Goal: Task Accomplishment & Management: Complete application form

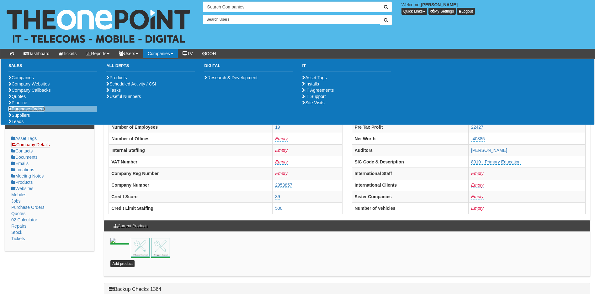
click at [25, 112] on link "Purchase Orders" at bounding box center [26, 109] width 36 height 5
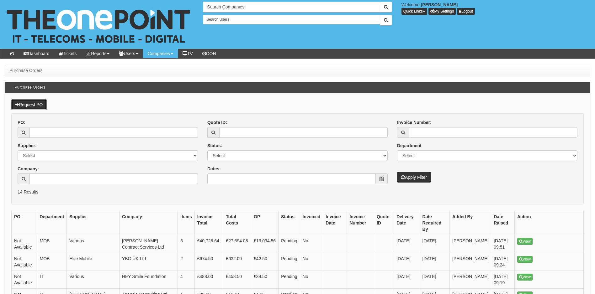
click at [31, 103] on link "Request PO" at bounding box center [28, 104] width 35 height 11
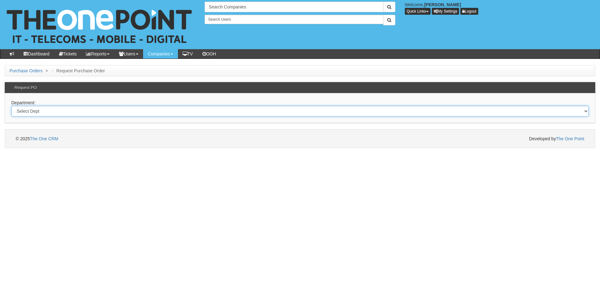
click at [97, 113] on select "Select Dept Digital Internal IT Mobiles Marketing Telecoms" at bounding box center [299, 111] width 577 height 11
select select "?pipeID=&dept=IT"
click at [11, 106] on select "Select Dept Digital Internal IT Mobiles Marketing Telecoms" at bounding box center [299, 111] width 577 height 11
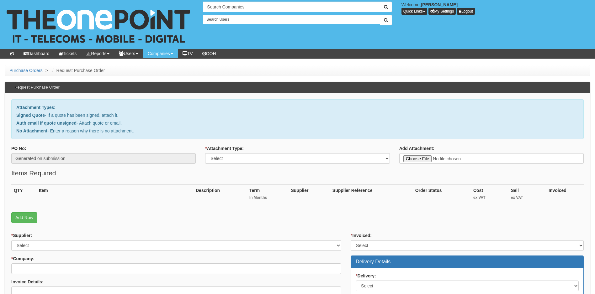
type input "C:\fakepath\RE_ the no way trust - Replacement Desktops.msg"
click at [303, 161] on select "Select Signed Quote Auth email with quote if unsigned No Attachment" at bounding box center [297, 158] width 184 height 11
select select "Auth email if quote unsigned"
click at [205, 153] on select "Select Signed Quote Auth email with quote if unsigned No Attachment" at bounding box center [297, 158] width 184 height 11
click at [24, 218] on link "Add Row" at bounding box center [24, 218] width 26 height 11
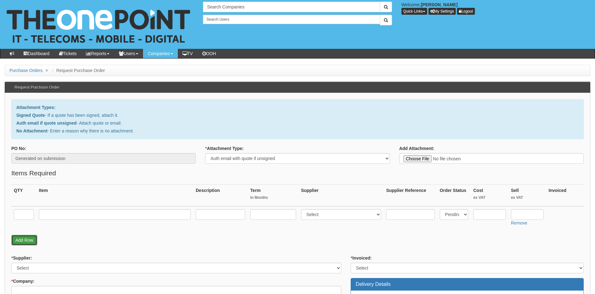
click at [24, 241] on link "Add Row" at bounding box center [24, 240] width 26 height 11
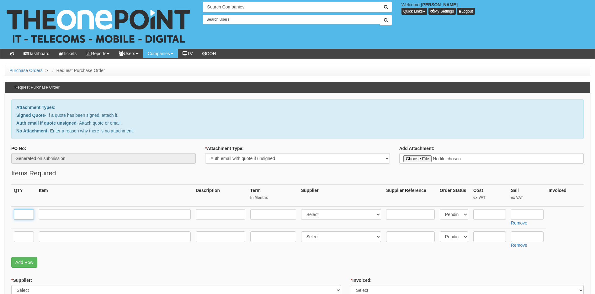
click at [24, 214] on input "text" at bounding box center [24, 214] width 20 height 11
type input "2"
click at [16, 239] on input "text" at bounding box center [24, 237] width 20 height 11
type input "1"
click at [153, 214] on input "text" at bounding box center [115, 214] width 152 height 11
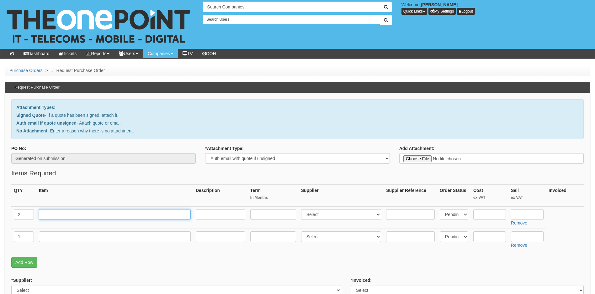
click at [116, 215] on input "text" at bounding box center [115, 214] width 152 height 11
click at [59, 214] on input "text" at bounding box center [115, 214] width 152 height 11
paste input "Dell Pro Slim QCS1250"
type input "Dell Pro Slim QCS1250"
drag, startPoint x: 202, startPoint y: 216, endPoint x: 226, endPoint y: 215, distance: 24.5
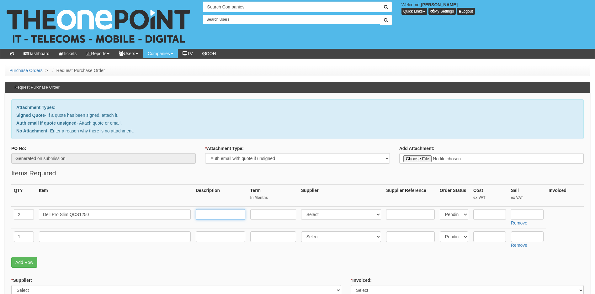
click at [202, 216] on input "text" at bounding box center [221, 214] width 50 height 11
type input "16GB RAM"
click at [342, 215] on select "Select 123 REG.co.uk 1Password 3 4Gon AA Jones Electric Ltd Abzorb Access Group…" at bounding box center [341, 214] width 80 height 11
select select "19"
click at [302, 209] on select "Select 123 REG.co.uk 1Password 3 4Gon AA Jones Electric Ltd Abzorb Access Group…" at bounding box center [341, 214] width 80 height 11
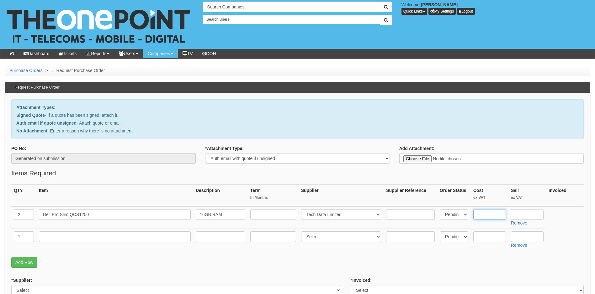
click at [487, 214] on input "text" at bounding box center [489, 214] width 33 height 11
click at [487, 215] on input "text" at bounding box center [489, 214] width 33 height 11
type input "492.53"
click at [536, 217] on input "text" at bounding box center [527, 214] width 33 height 11
type input "572.53"
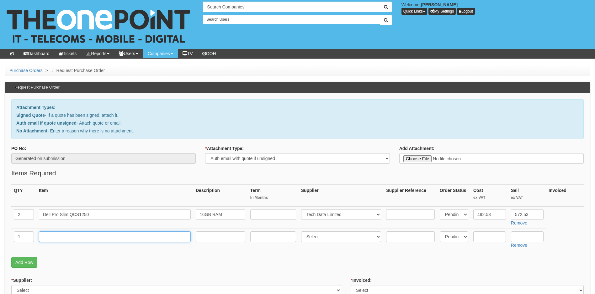
click at [71, 237] on input "text" at bounding box center [115, 237] width 152 height 11
type input "Delivery"
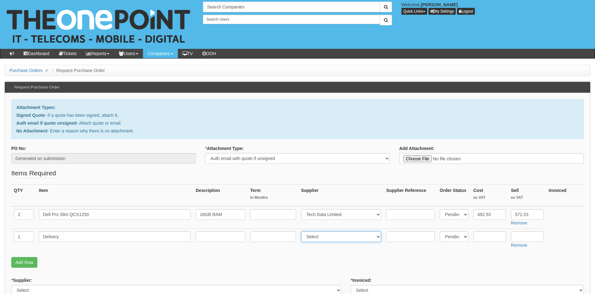
drag, startPoint x: 348, startPoint y: 236, endPoint x: 346, endPoint y: 241, distance: 5.0
click at [347, 236] on select "Select 123 REG.co.uk 1Password 3 4Gon AA Jones Electric Ltd Abzorb Access Group…" at bounding box center [341, 237] width 80 height 11
select select "19"
click at [302, 232] on select "Select 123 REG.co.uk 1Password 3 4Gon AA Jones Electric Ltd Abzorb Access Group…" at bounding box center [341, 237] width 80 height 11
click at [485, 236] on input "text" at bounding box center [489, 237] width 33 height 11
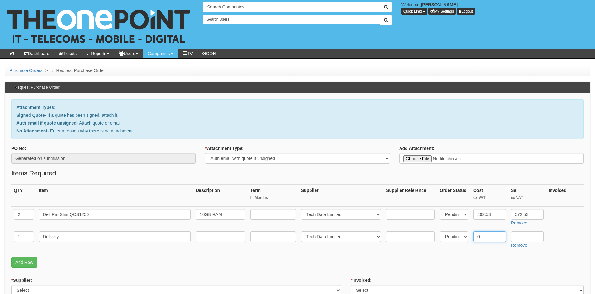
type input "0"
click at [522, 236] on input "text" at bounding box center [527, 237] width 33 height 11
type input "12.50"
click at [313, 255] on div "QTY Item Description Term In Months Supplier Supplier Reference Order Status Co…" at bounding box center [297, 221] width 572 height 73
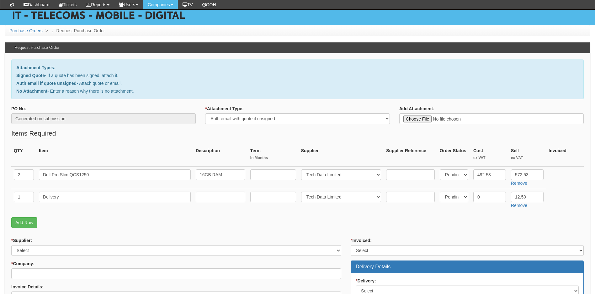
scroll to position [94, 0]
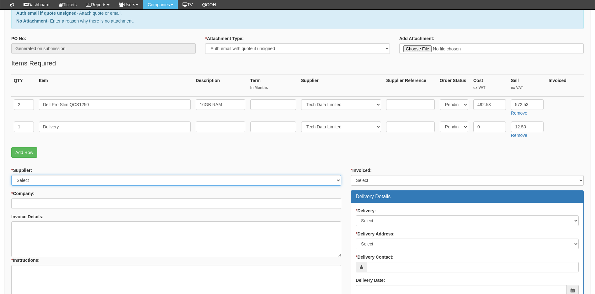
click at [56, 180] on select "Select 123 REG.co.uk 1Password 3 4Gon AA Jones Electric Ltd Abzorb Access Group…" at bounding box center [176, 180] width 330 height 11
select select "19"
click at [11, 175] on select "Select 123 REG.co.uk 1Password 3 4Gon AA Jones Electric Ltd Abzorb Access Group…" at bounding box center [176, 180] width 330 height 11
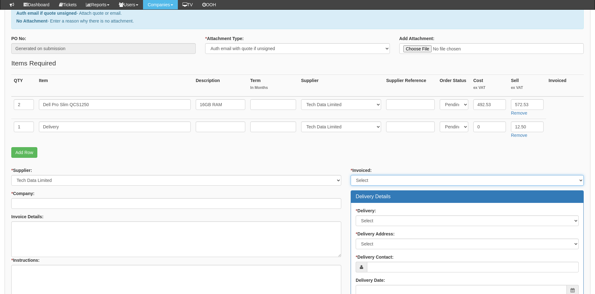
click at [407, 180] on select "Select Yes No N/A STB (part of order)" at bounding box center [467, 180] width 233 height 11
select select "2"
click at [351, 175] on select "Select Yes No N/A STB (part of order)" at bounding box center [467, 180] width 233 height 11
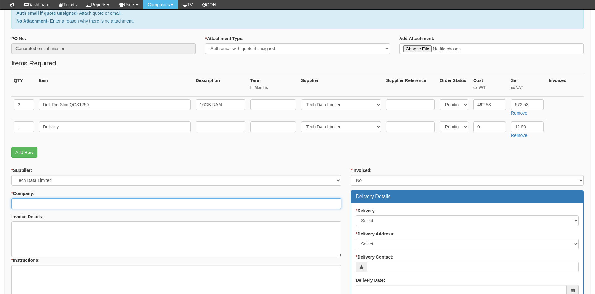
click at [57, 205] on input "* Company:" at bounding box center [176, 204] width 330 height 11
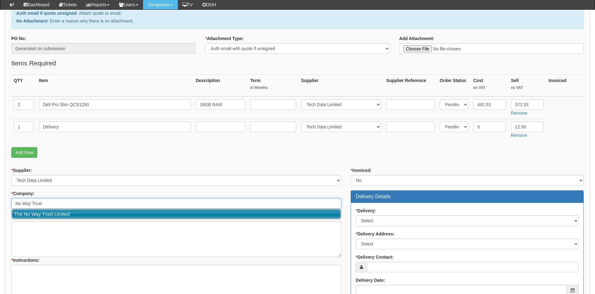
click at [44, 212] on link "The No Way Trust Limited" at bounding box center [176, 214] width 329 height 9
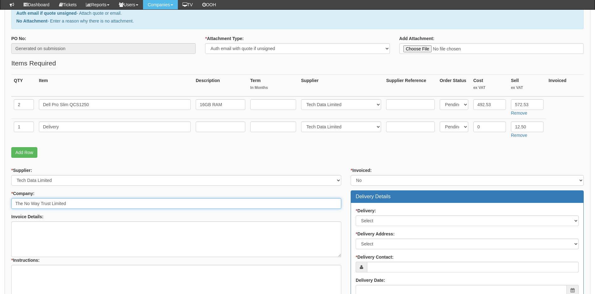
type input "The No Way Trust Limited"
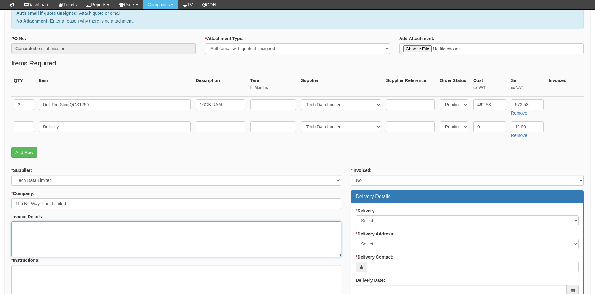
click at [107, 233] on textarea "Invoice Details:" at bounding box center [176, 240] width 330 height 36
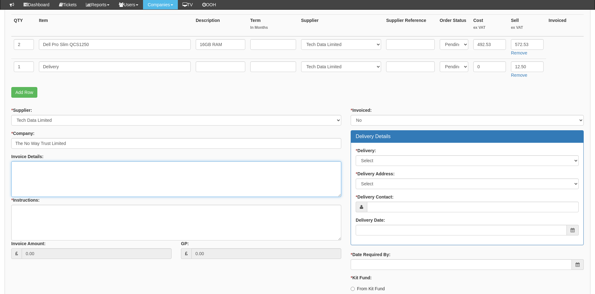
scroll to position [157, 0]
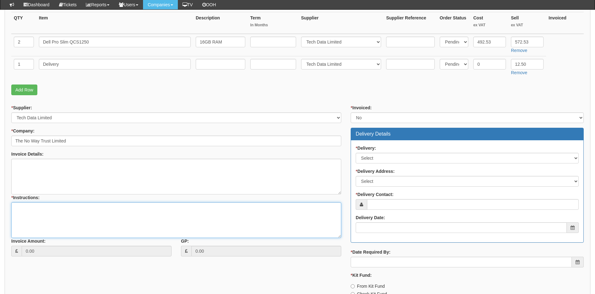
click at [43, 217] on textarea "* Instructions:" at bounding box center [176, 221] width 330 height 36
click at [47, 170] on textarea "Invoice Details:" at bounding box center [176, 177] width 330 height 36
click at [36, 209] on textarea "* Instructions:" at bounding box center [176, 221] width 330 height 36
type textarea "Please deliver to TOP"
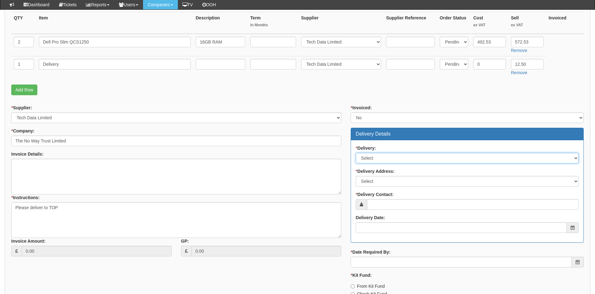
click at [383, 157] on select "Select No Not Applicable Yes" at bounding box center [467, 158] width 223 height 11
select select "1"
click at [356, 153] on select "Select No Not Applicable Yes" at bounding box center [467, 158] width 223 height 11
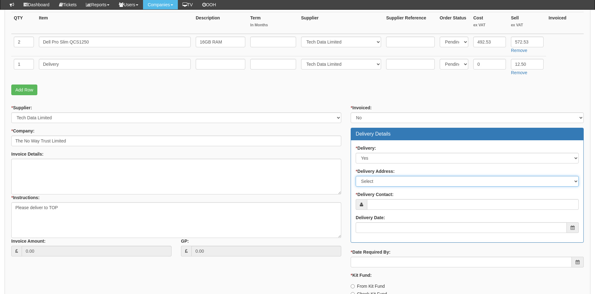
click at [379, 182] on select "Select Not Applicable Main Address - HU1 4BG Other" at bounding box center [467, 181] width 223 height 11
click at [356, 176] on select "Select Not Applicable Main Address - HU1 4BG Other" at bounding box center [467, 181] width 223 height 11
click at [395, 179] on select "Select Not Applicable Main Address - HU1 4BG Other" at bounding box center [467, 181] width 223 height 11
select select "other"
click at [356, 176] on select "Select Not Applicable Main Address - HU1 4BG Other" at bounding box center [467, 181] width 223 height 11
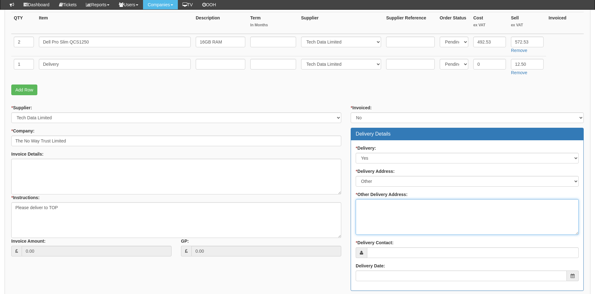
click at [383, 202] on textarea "* Other Delivery Address:" at bounding box center [467, 217] width 223 height 36
type textarea "To TOP"
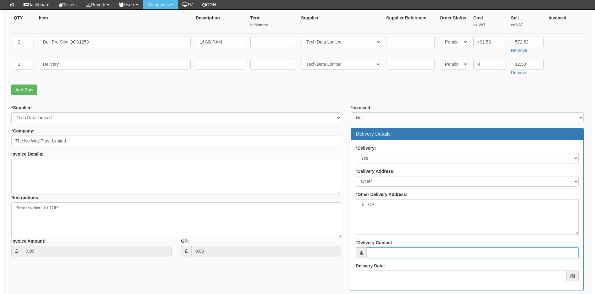
click at [392, 254] on input "* Delivery Contact:" at bounding box center [473, 253] width 212 height 11
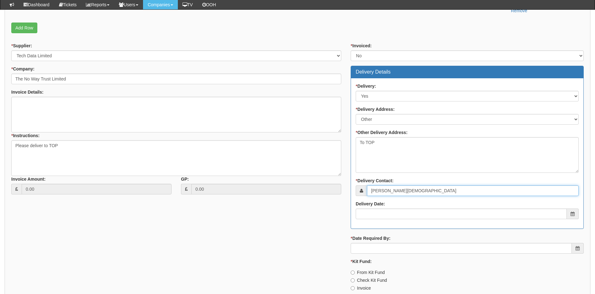
scroll to position [220, 0]
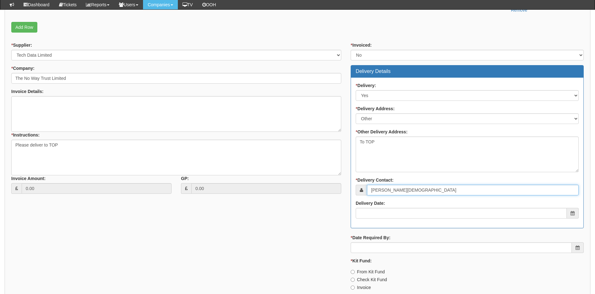
type input "[PERSON_NAME][DEMOGRAPHIC_DATA]"
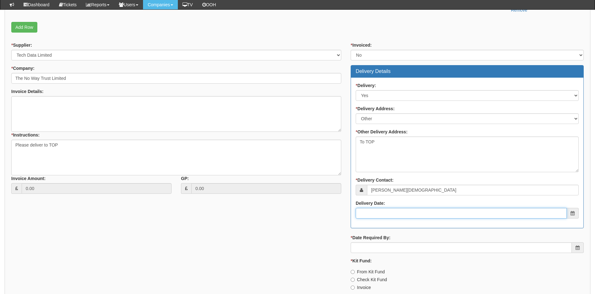
click at [392, 216] on input "Delivery Date:" at bounding box center [461, 213] width 211 height 11
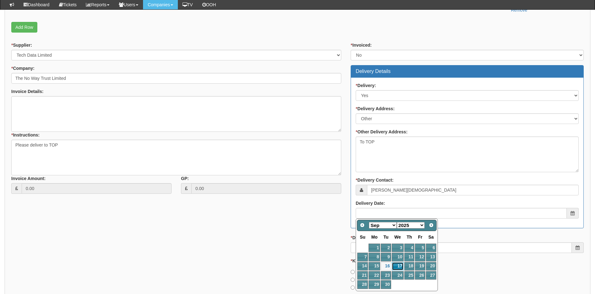
click at [400, 266] on link "17" at bounding box center [398, 266] width 12 height 8
type input "2025-09-17"
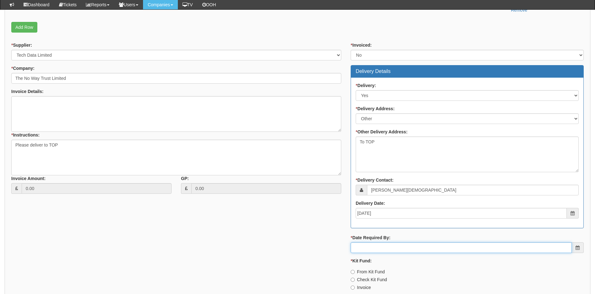
click at [380, 247] on input "* Date Required By:" at bounding box center [461, 248] width 221 height 11
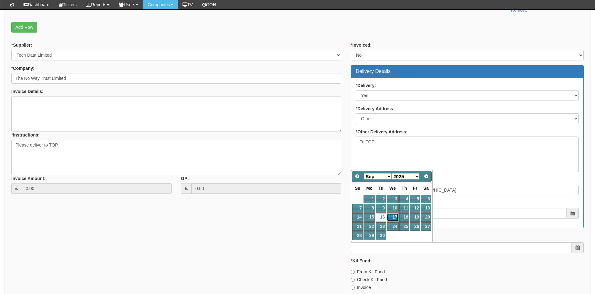
click at [392, 218] on link "17" at bounding box center [393, 218] width 12 height 8
type input "2025-09-17"
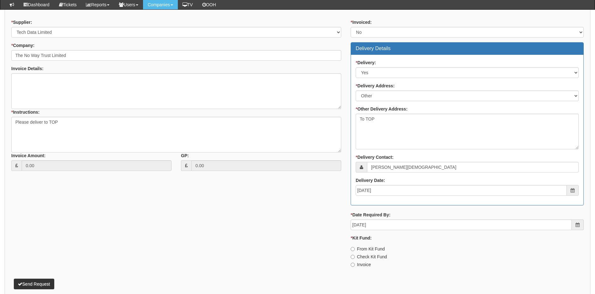
scroll to position [273, 0]
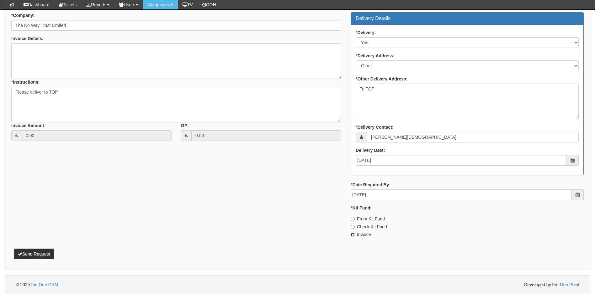
click at [353, 235] on input "Invoice" at bounding box center [353, 235] width 4 height 4
radio input "true"
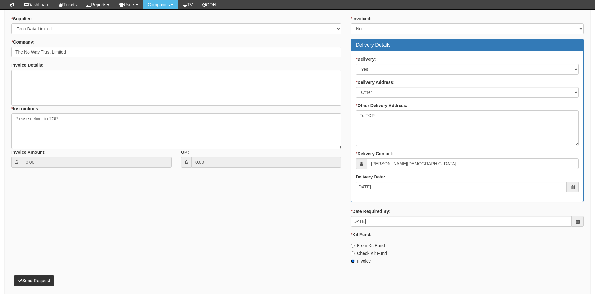
scroll to position [210, 0]
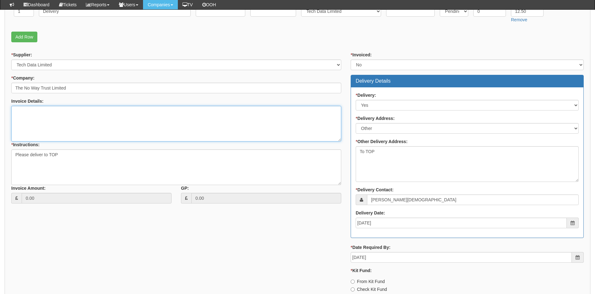
click at [58, 117] on textarea "Invoice Details:" at bounding box center [176, 124] width 330 height 36
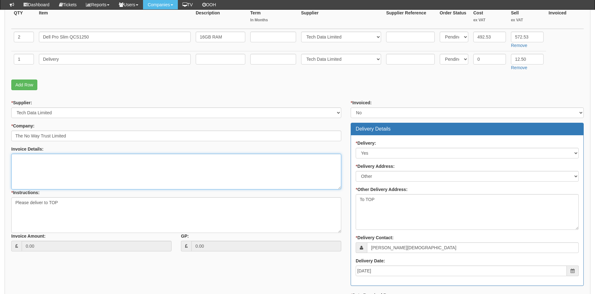
scroll to position [178, 0]
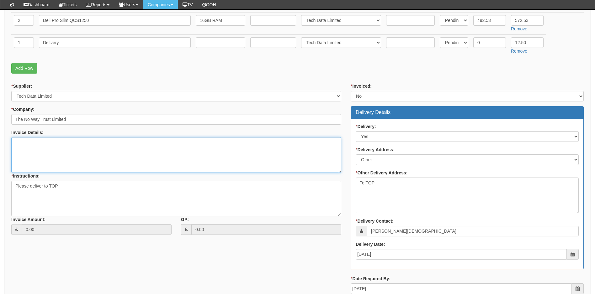
click at [43, 150] on textarea "Invoice Details:" at bounding box center [176, 155] width 330 height 36
type textarea "As above and below"
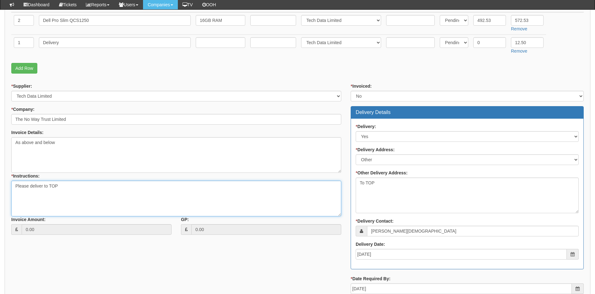
click at [69, 189] on textarea "Please deliver to TOP" at bounding box center [176, 199] width 330 height 36
click at [44, 200] on textarea "Please deliver to TOP for customer set up Please contact" at bounding box center [176, 199] width 330 height 36
click at [48, 199] on textarea "Please deliver to TOP for customer set up Please contact" at bounding box center [176, 199] width 330 height 36
click at [47, 199] on textarea "Please deliver to TOP for customer set up Please contact" at bounding box center [176, 199] width 330 height 36
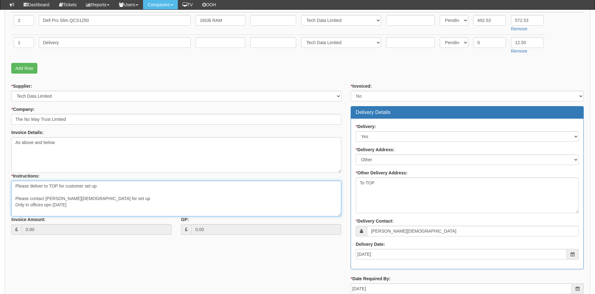
click at [47, 205] on textarea "Please deliver to TOP for customer set up Please contact Pamela Gay for set up …" at bounding box center [176, 199] width 330 height 36
click at [49, 204] on textarea "Please deliver to TOP for customer set up Please contact Pamela Gay for set up …" at bounding box center [176, 199] width 330 height 36
type textarea "Please deliver to TOP for customer set up Please contact Pamela Gay for set up …"
